Goal: Share content: Share content

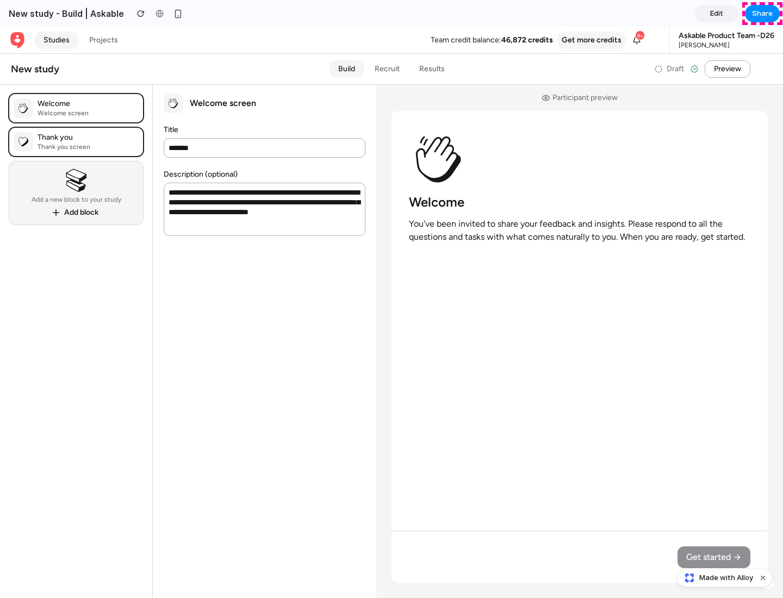
click at [762, 14] on span "Share" at bounding box center [762, 13] width 21 height 11
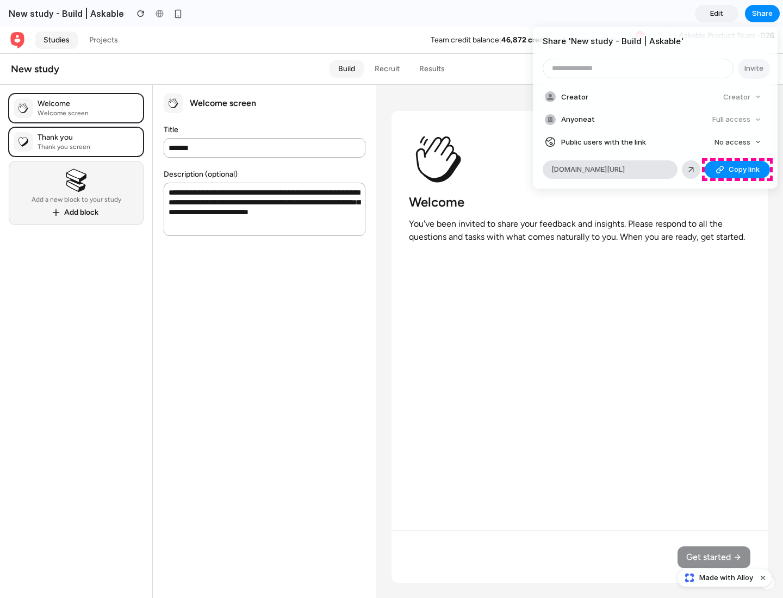
click at [737, 170] on span "Copy link" at bounding box center [744, 169] width 31 height 11
click at [726, 578] on div "Share ' New study - Build | Askable ' Invite Creator Creator Anyone at Full acc…" at bounding box center [391, 299] width 783 height 598
